Goal: Complete application form

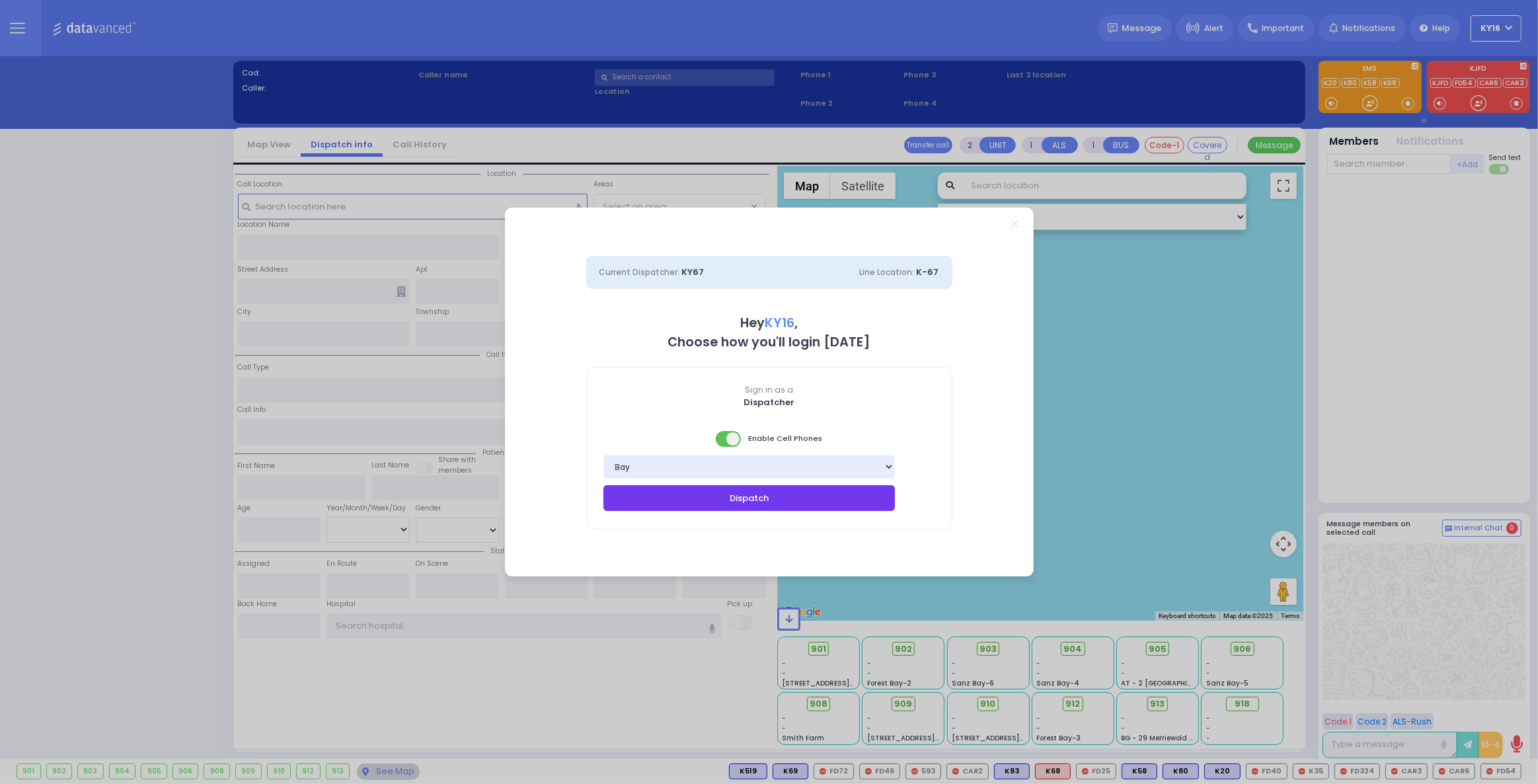
click at [700, 494] on button "Dispatch" at bounding box center [749, 497] width 292 height 25
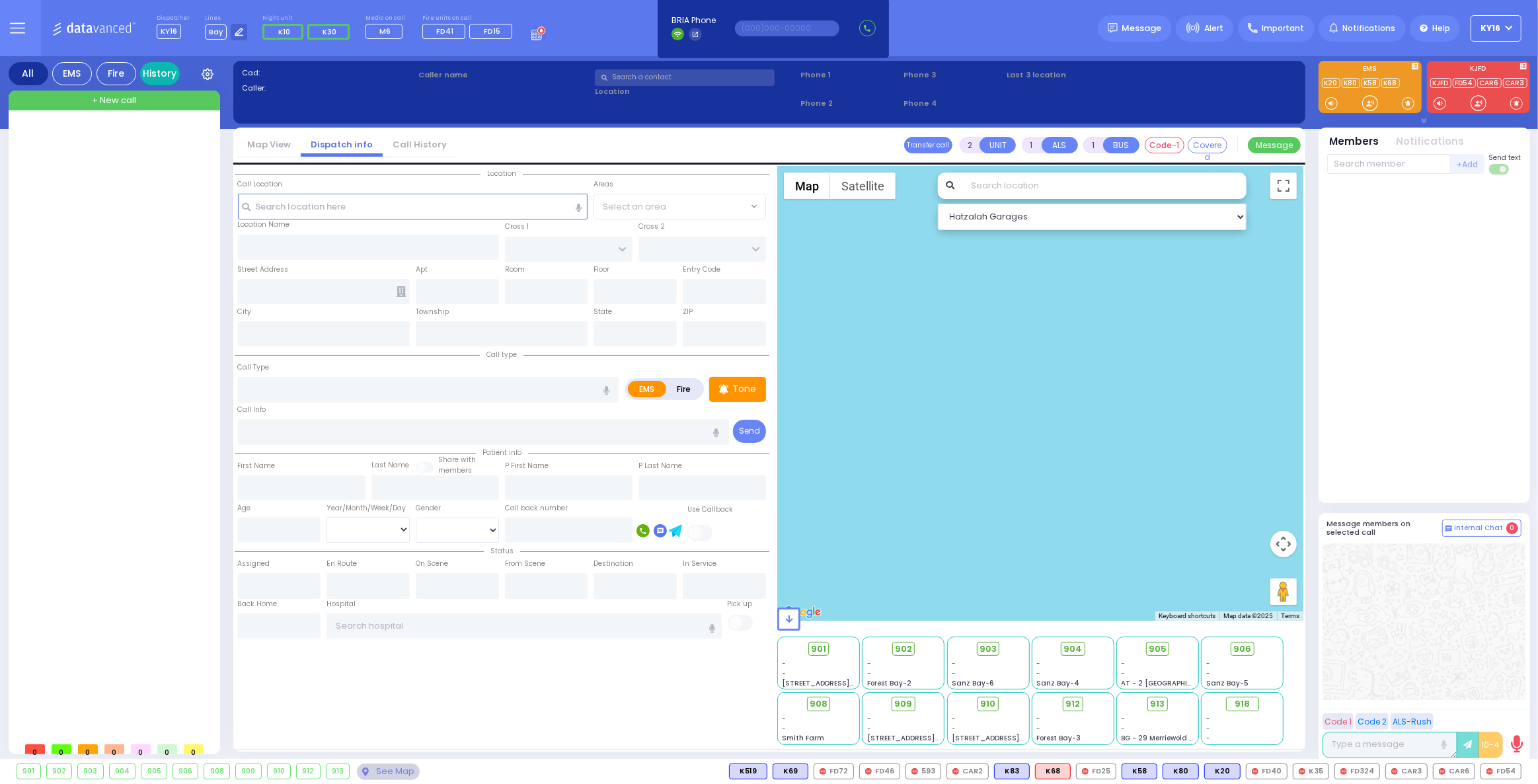
click at [158, 72] on link "History" at bounding box center [159, 73] width 39 height 23
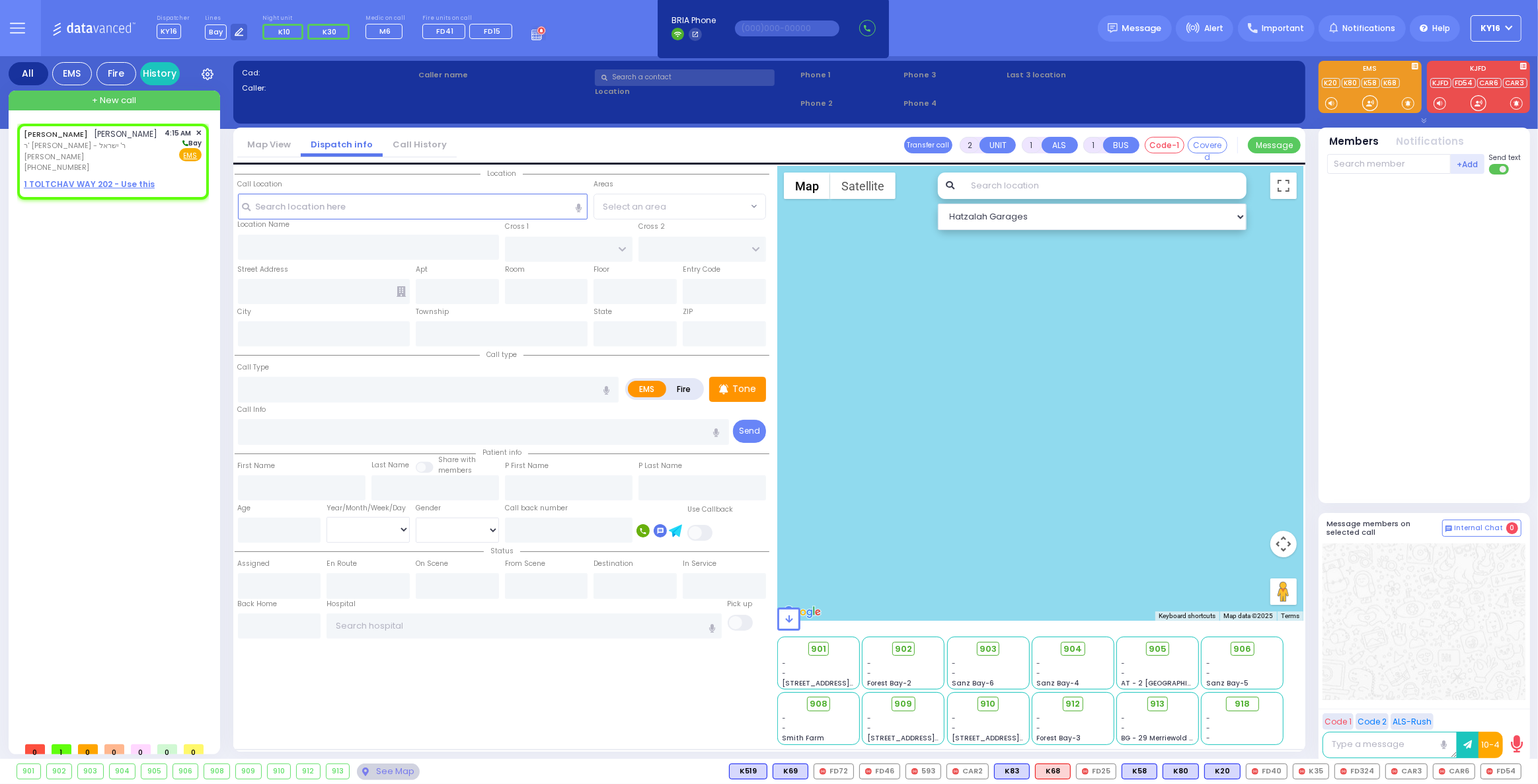
select select
radio input "true"
type input "[PERSON_NAME]"
type input "BERKOWITZ"
select select
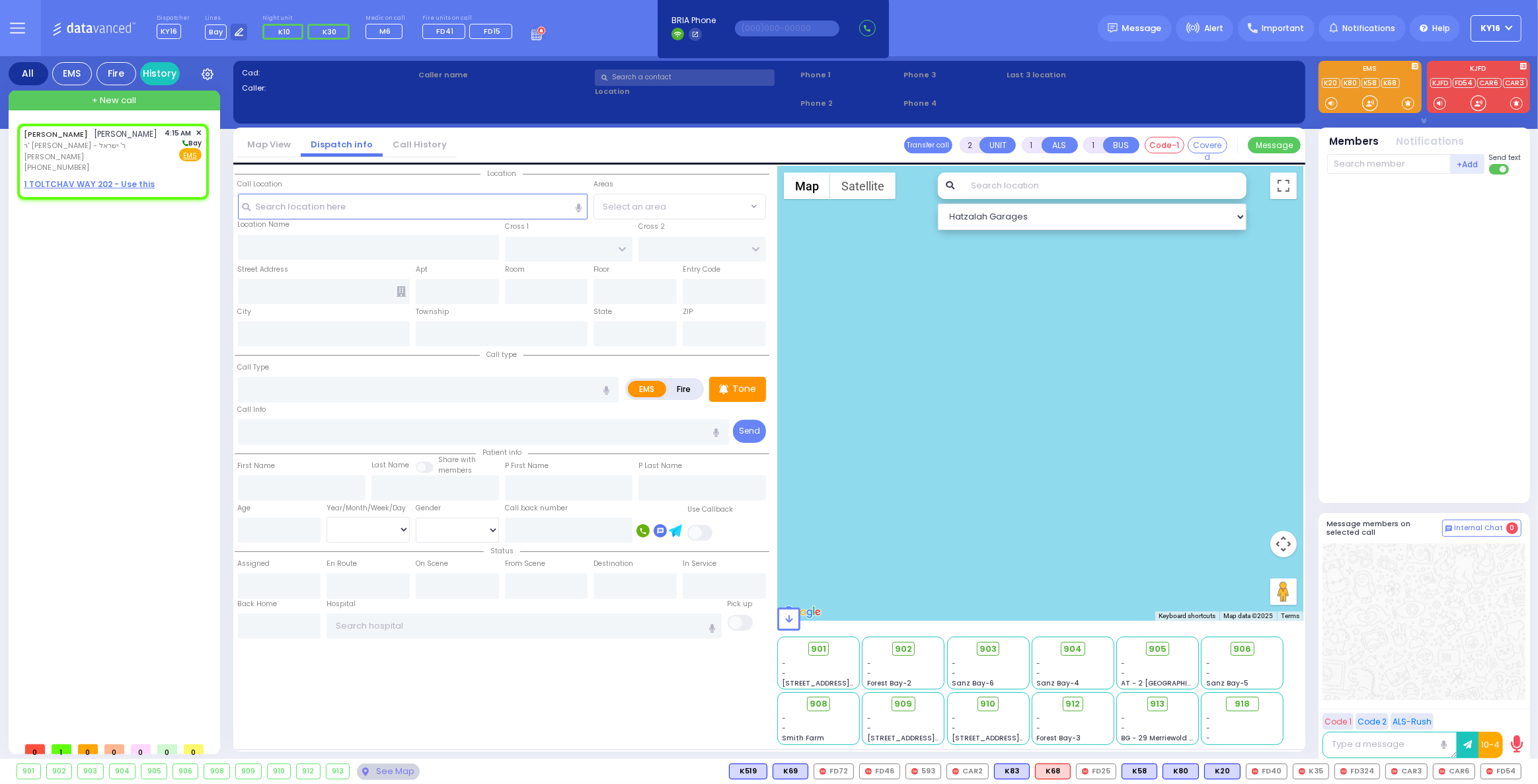
type input "04:15"
select select "Hatzalah Garages"
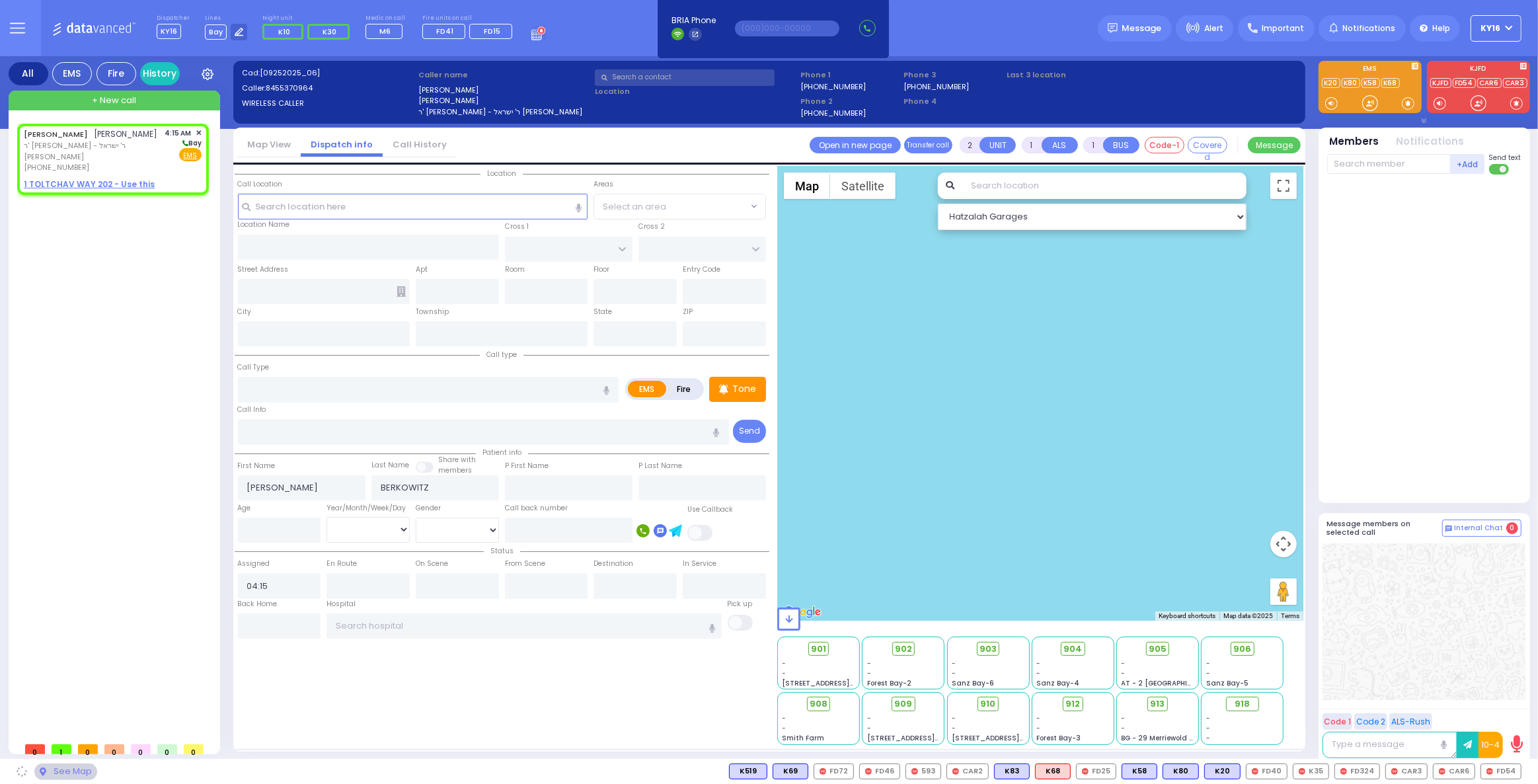
select select
radio input "true"
select select
select select "Hatzalah Garages"
select select
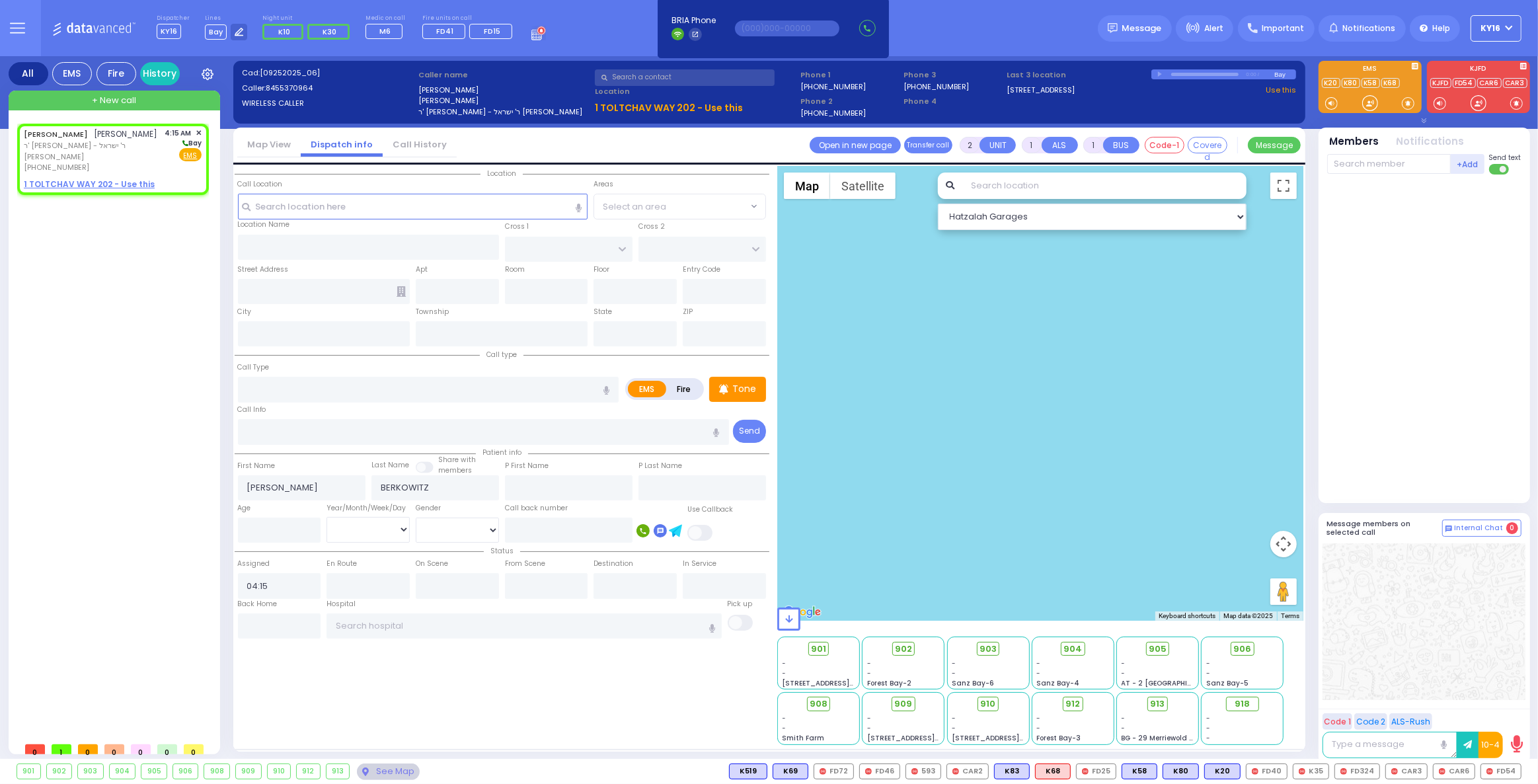
radio input "true"
select select
select select "Hatzalah Garages"
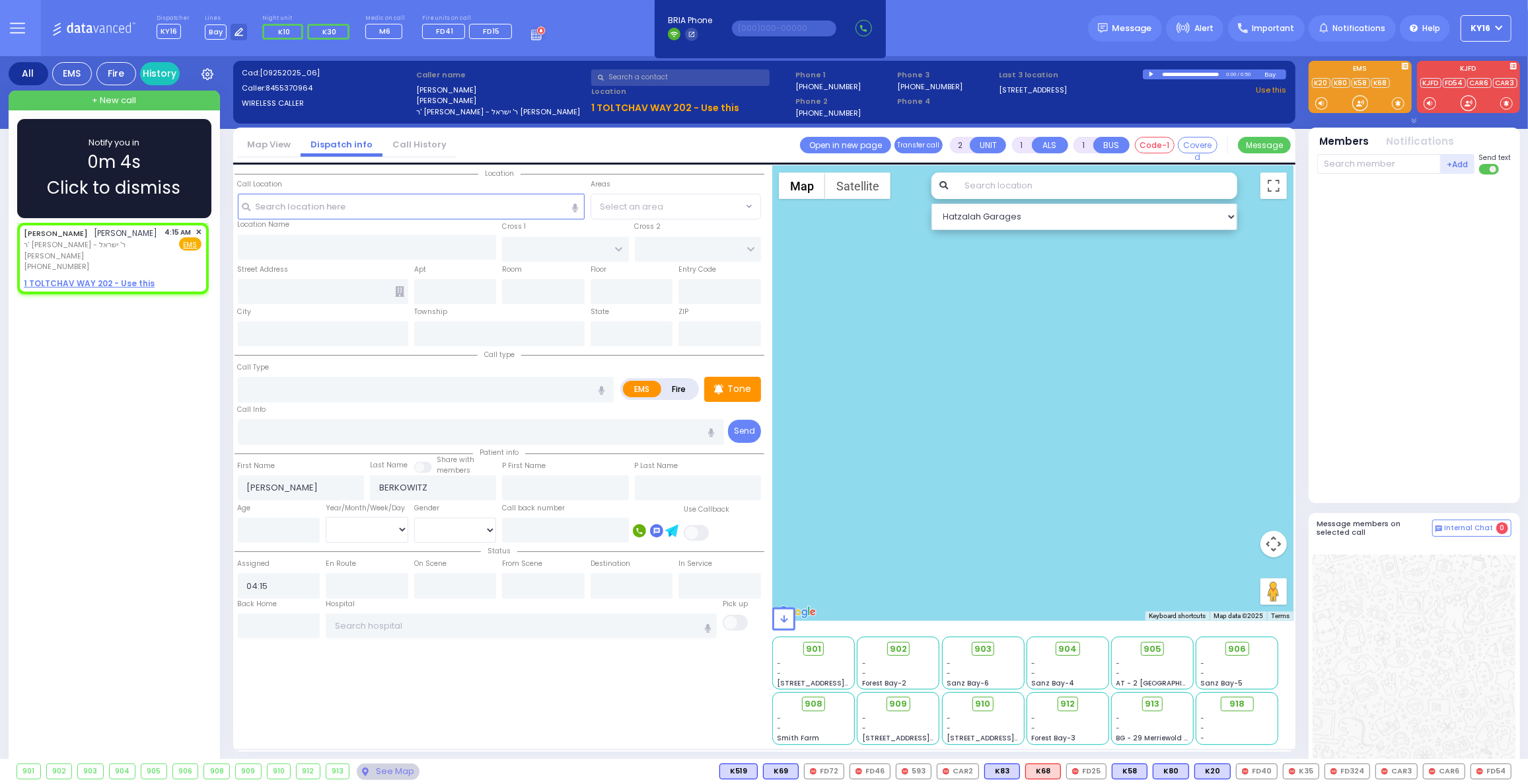
drag, startPoint x: 184, startPoint y: 171, endPoint x: 189, endPoint y: 177, distance: 7.8
click at [188, 175] on div "Notify you in 0m 4s Click to dismiss" at bounding box center [114, 168] width 156 height 64
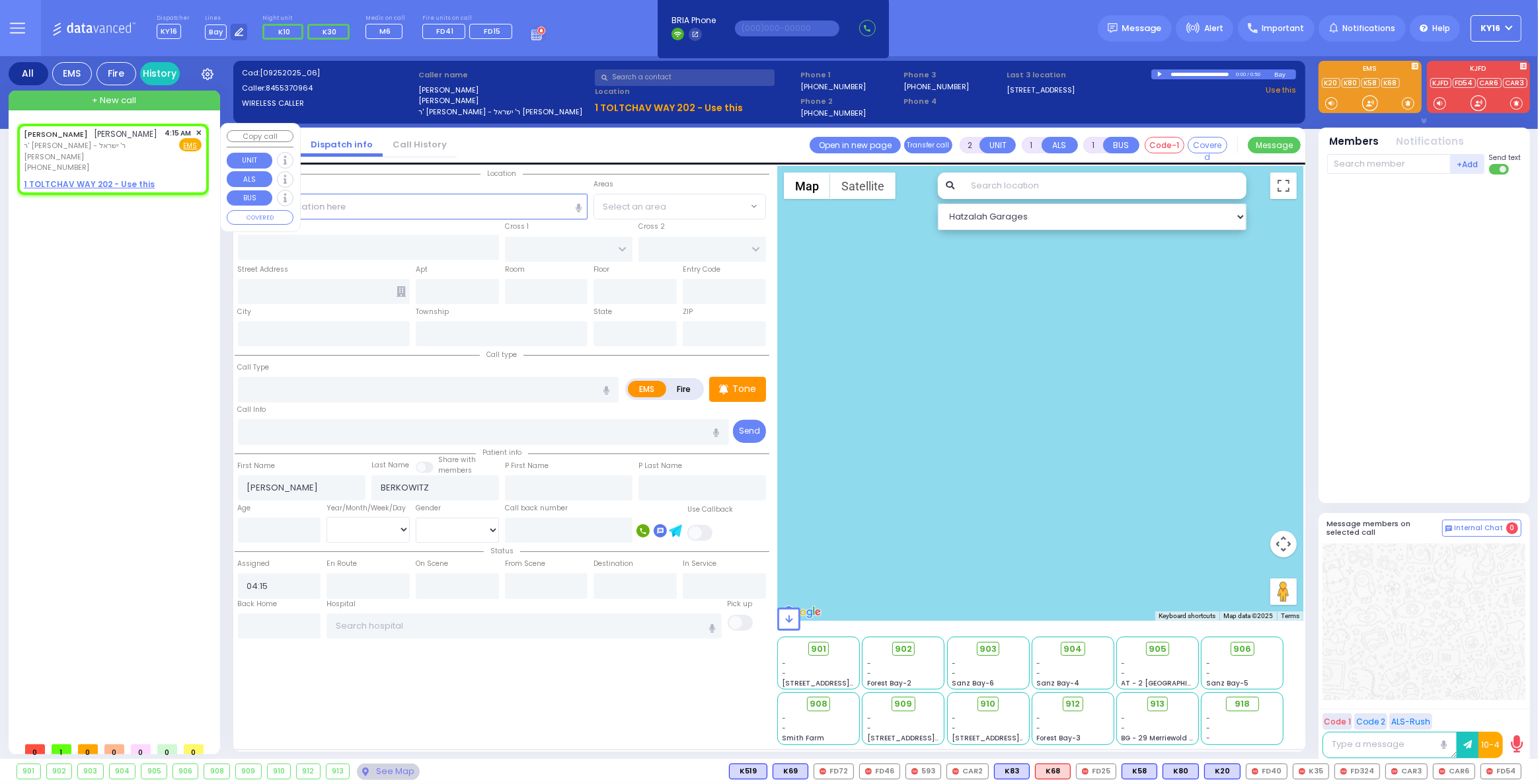
click at [199, 127] on span "✕" at bounding box center [199, 133] width 6 height 11
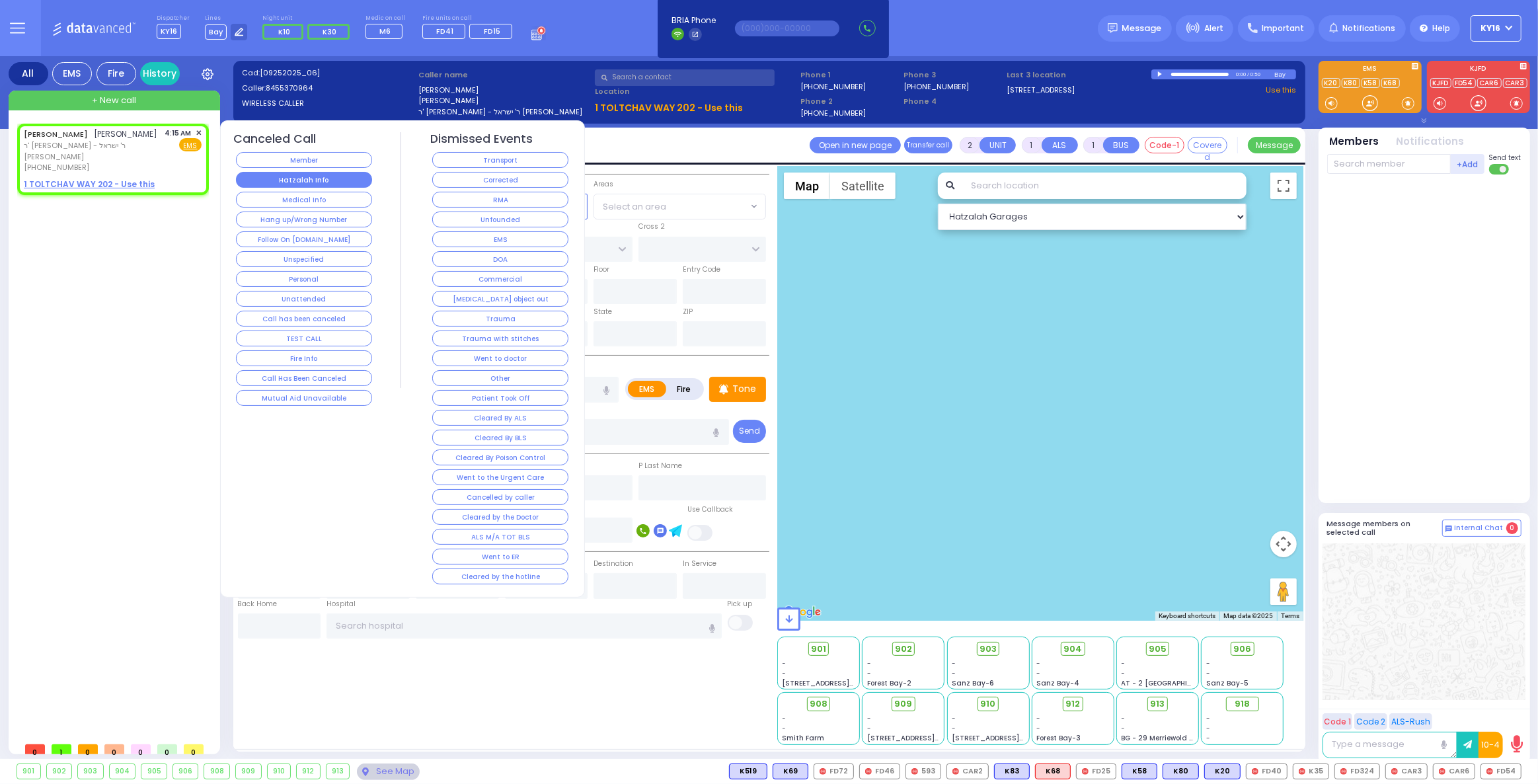
click at [258, 174] on button "Hatzalah Info" at bounding box center [304, 179] width 136 height 16
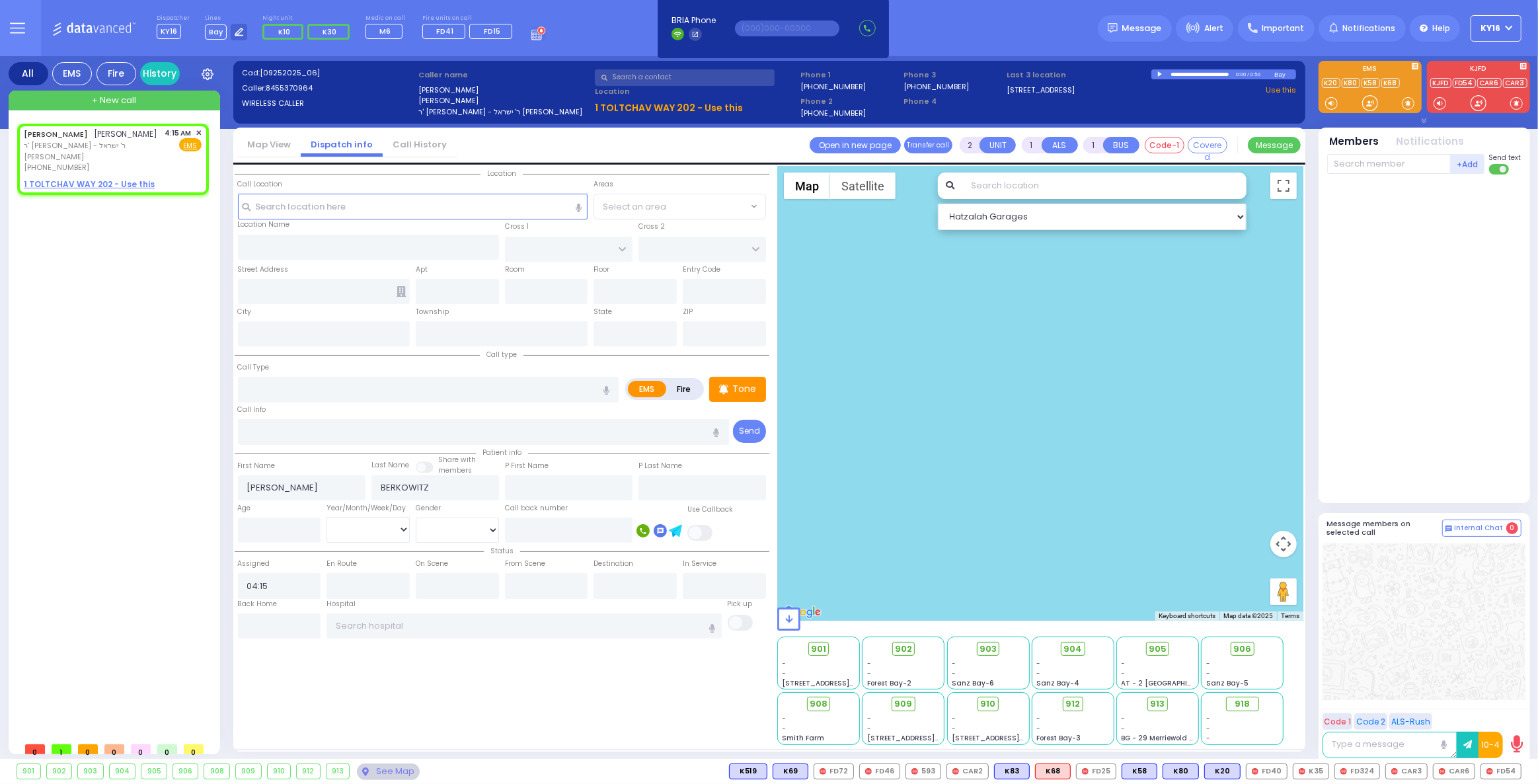
select select
radio input "true"
select select
